Goal: Information Seeking & Learning: Check status

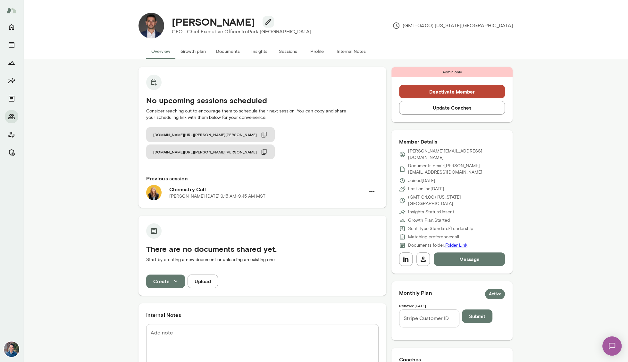
click at [280, 52] on button "Sessions" at bounding box center [288, 51] width 29 height 15
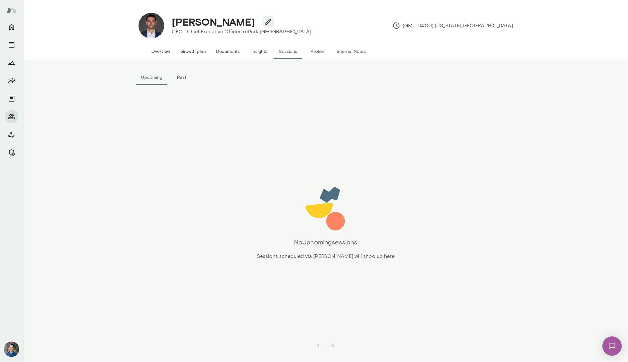
click at [183, 75] on button "Past" at bounding box center [181, 77] width 29 height 15
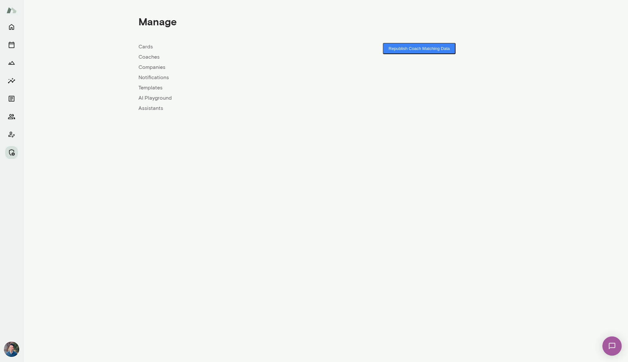
click at [150, 68] on link "Companies" at bounding box center [231, 67] width 187 height 8
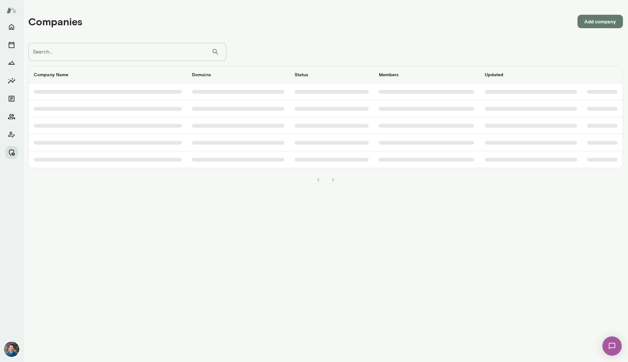
click at [129, 51] on input "Search..." at bounding box center [119, 52] width 183 height 18
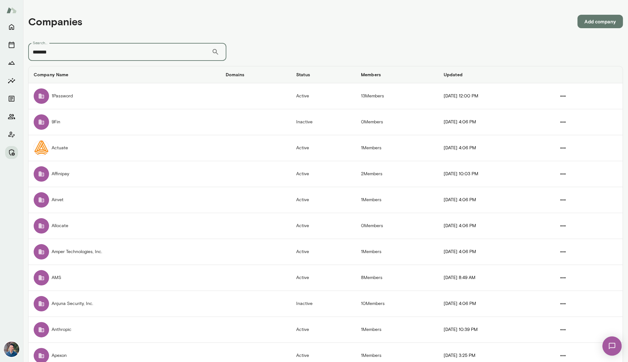
type input "*******"
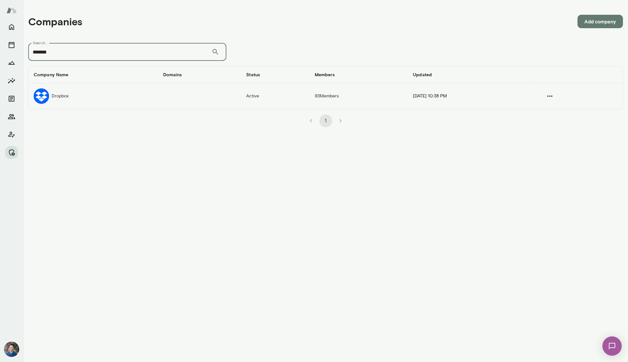
click at [96, 100] on td "Dropbox" at bounding box center [93, 96] width 129 height 26
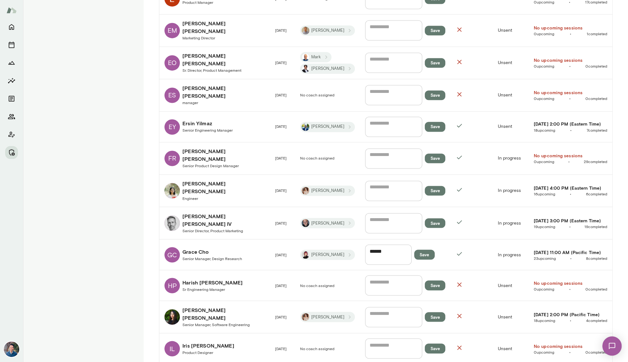
click at [218, 212] on h6 "[PERSON_NAME]" at bounding box center [223, 219] width 82 height 15
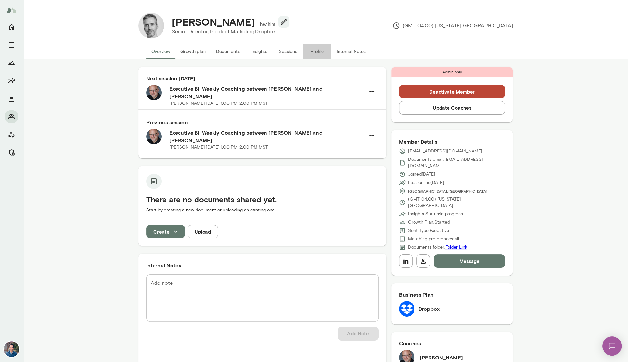
click at [318, 51] on button "Profile" at bounding box center [317, 51] width 29 height 15
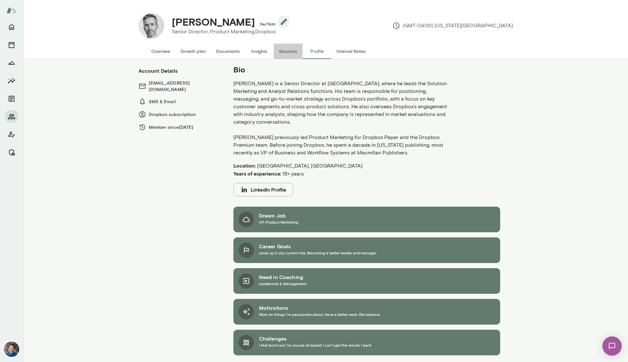
click at [292, 52] on button "Sessions" at bounding box center [288, 51] width 29 height 15
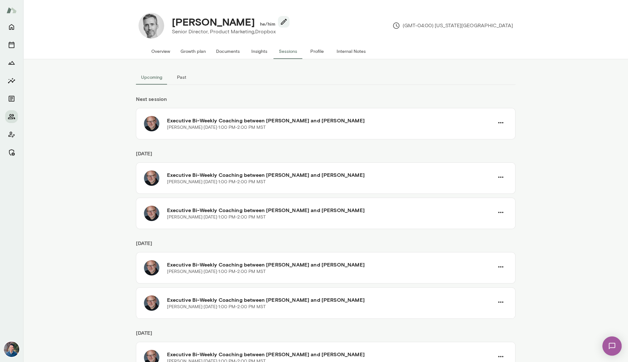
click at [177, 79] on button "Past" at bounding box center [181, 77] width 29 height 15
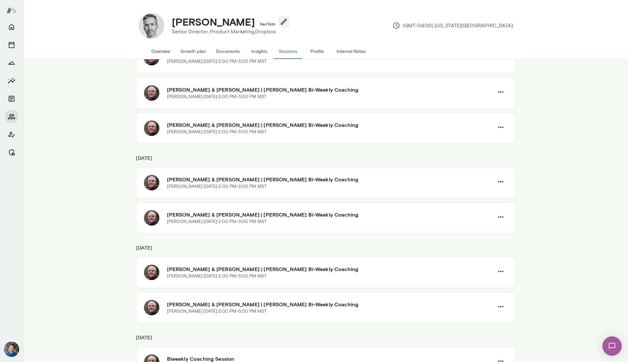
scroll to position [598, 0]
